Goal: Information Seeking & Learning: Learn about a topic

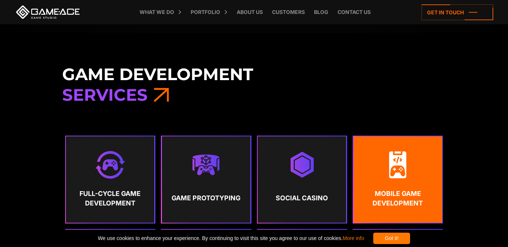
scroll to position [213, 0]
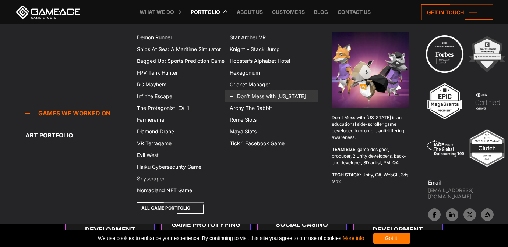
click at [258, 96] on link "Don’t Mess with [US_STATE]" at bounding box center [271, 96] width 93 height 12
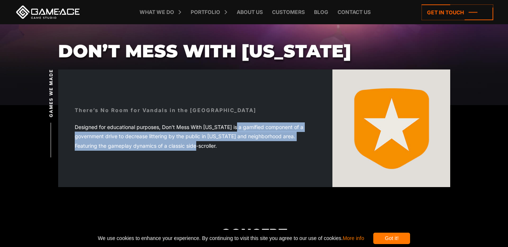
drag, startPoint x: 234, startPoint y: 125, endPoint x: 234, endPoint y: 159, distance: 34.2
click at [234, 159] on div "There’s No Room for Vandals in the Lone Star State Designed for educational pur…" at bounding box center [195, 128] width 274 height 77
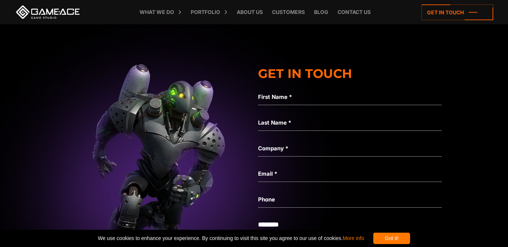
scroll to position [1868, 0]
